Goal: Find specific page/section: Find specific page/section

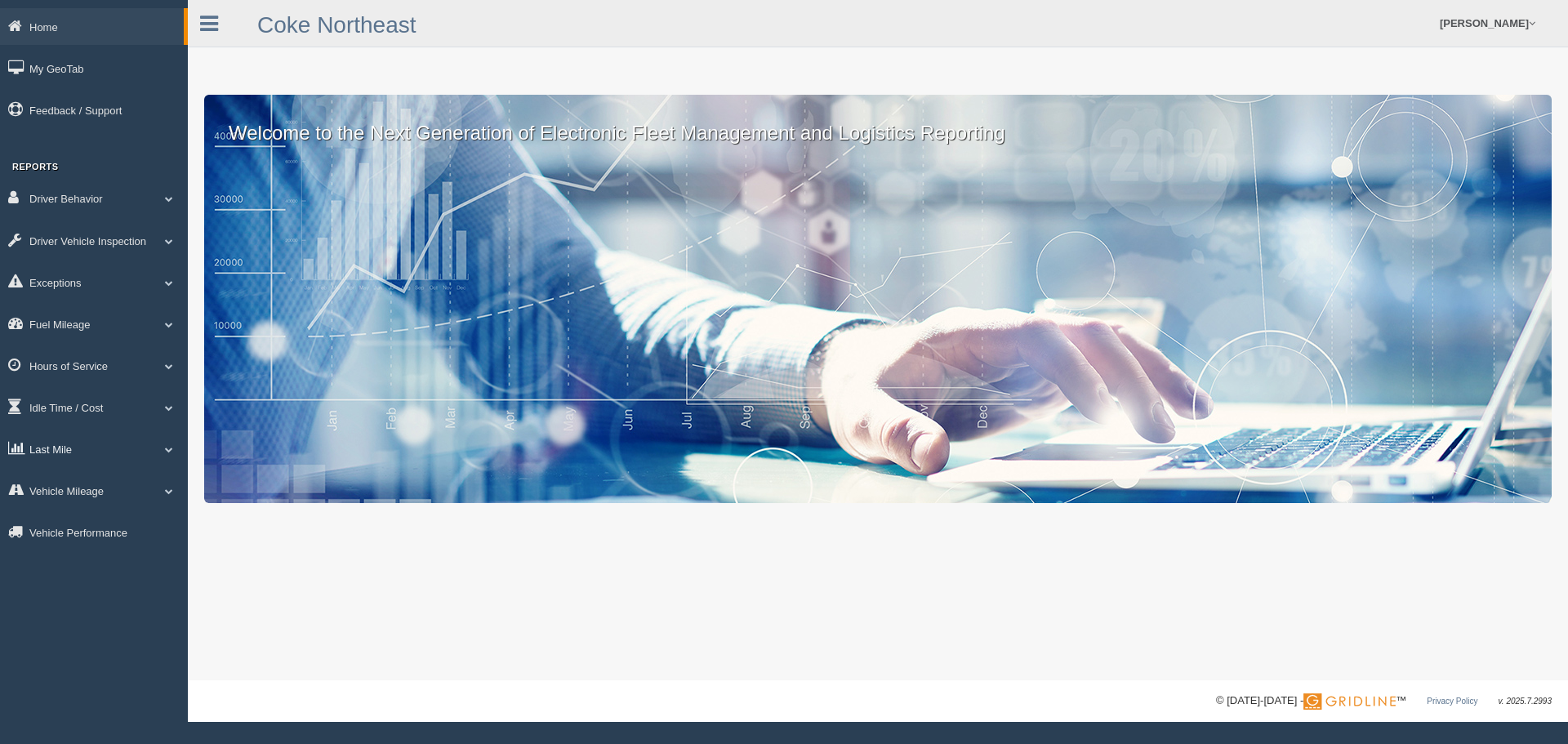
click at [166, 451] on span at bounding box center [169, 449] width 21 height 9
click at [92, 511] on link "Zone Editor" at bounding box center [106, 516] width 154 height 29
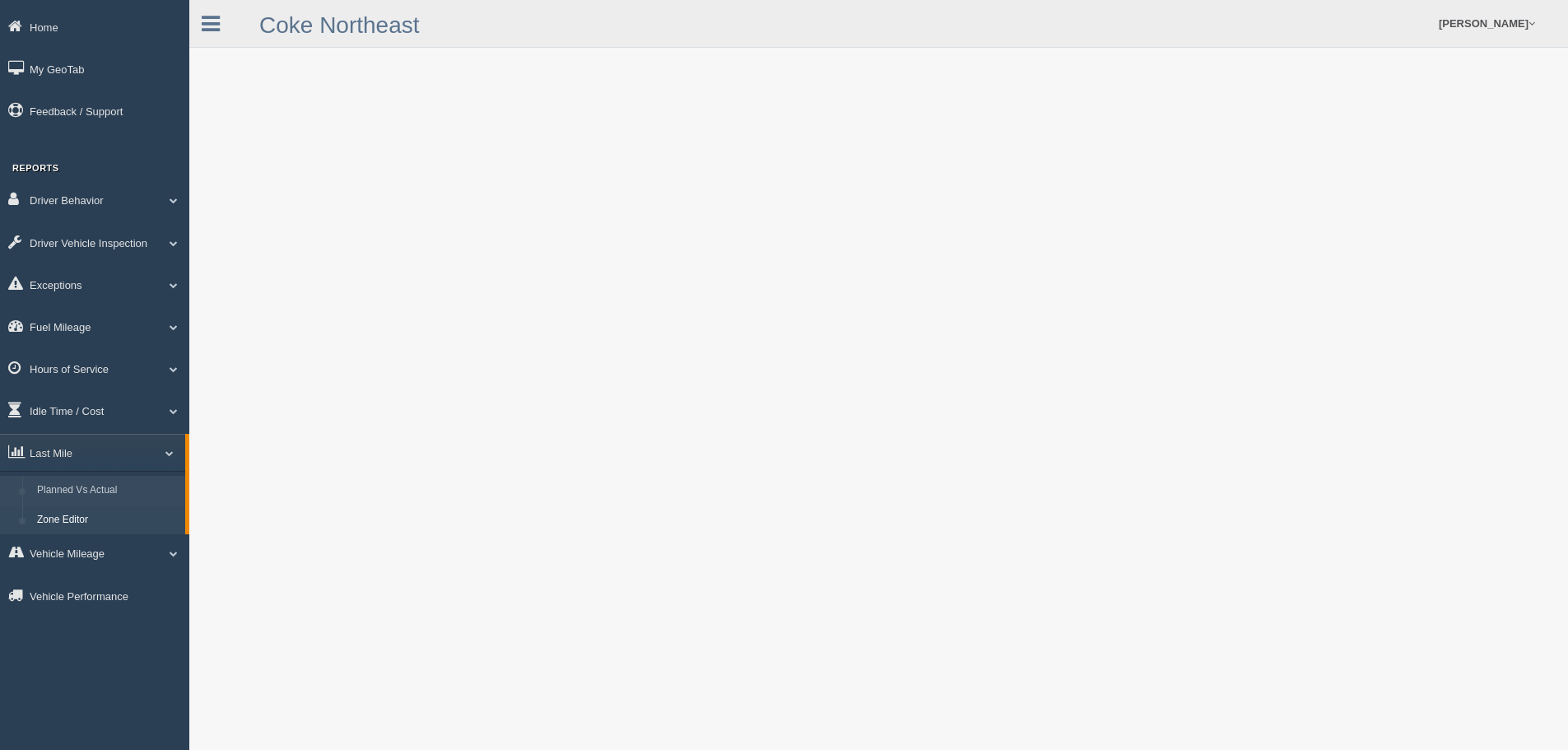
click at [46, 484] on link "Planned Vs Actual" at bounding box center [107, 491] width 155 height 29
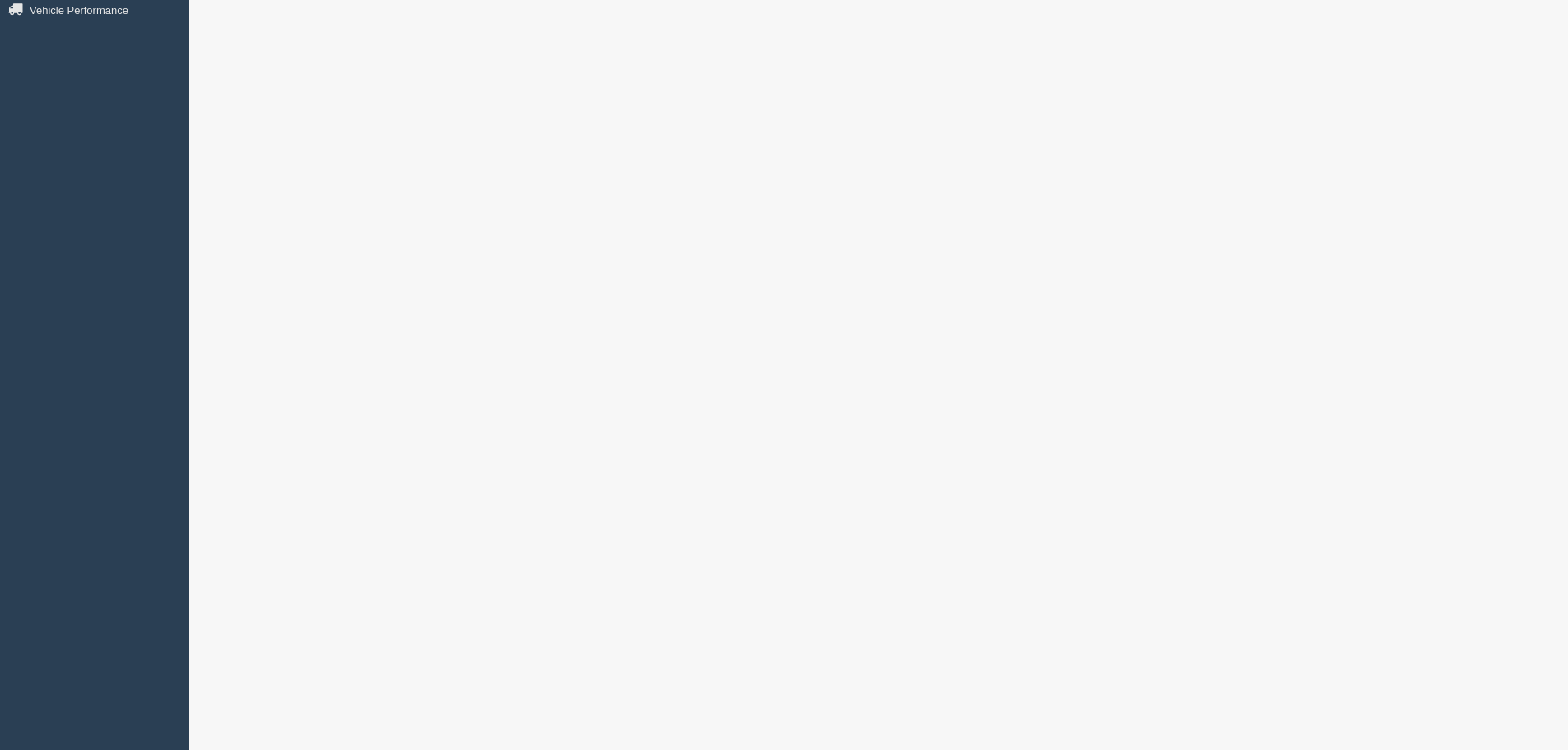
scroll to position [684, 0]
